Goal: Information Seeking & Learning: Learn about a topic

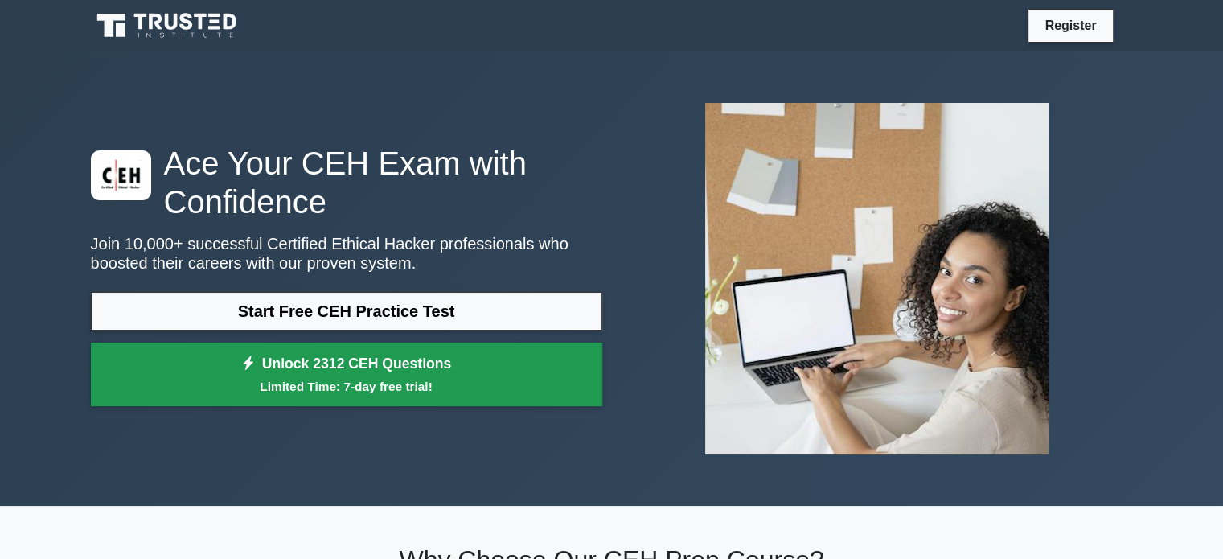
click at [339, 363] on link "Unlock 2312 CEH Questions Limited Time: 7-day free trial!" at bounding box center [347, 375] width 512 height 64
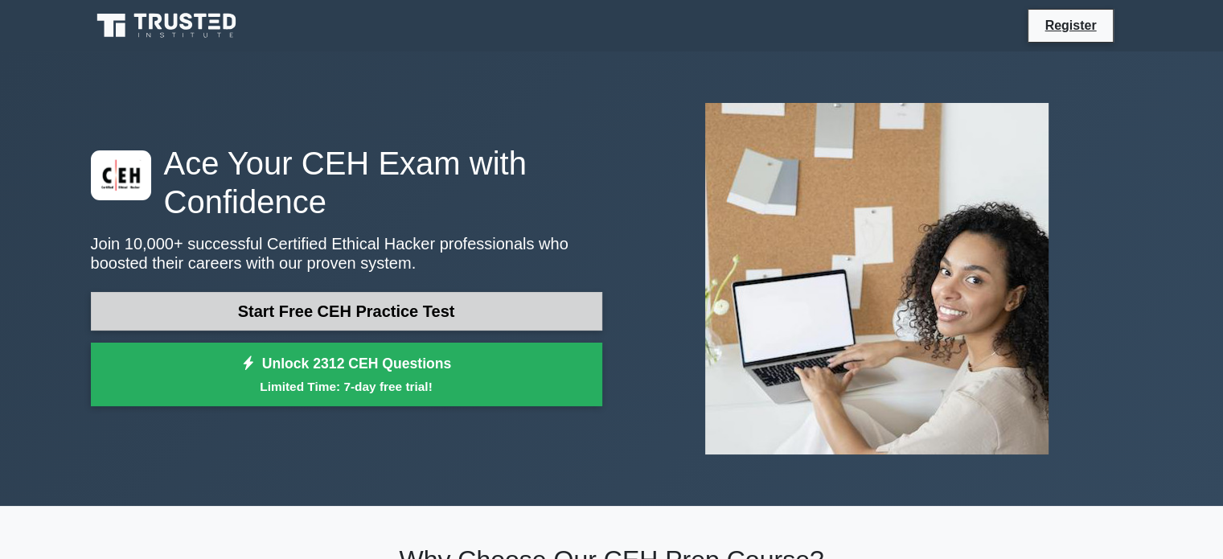
click at [290, 311] on link "Start Free CEH Practice Test" at bounding box center [347, 311] width 512 height 39
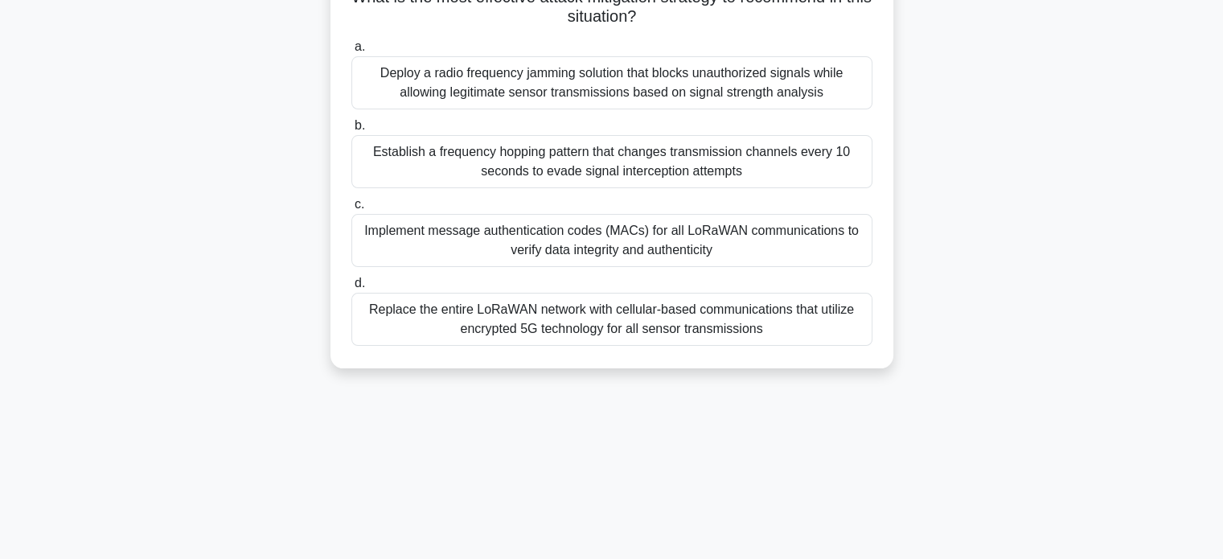
scroll to position [310, 0]
